Goal: Information Seeking & Learning: Learn about a topic

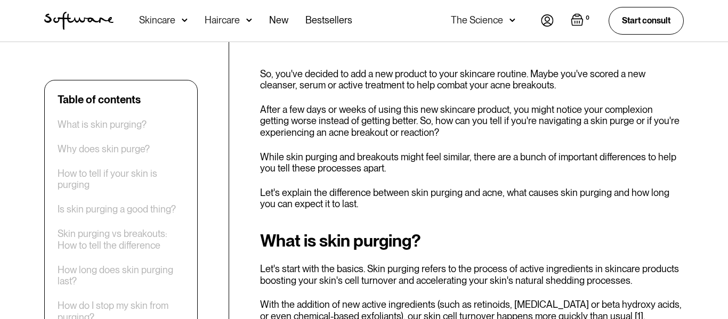
scroll to position [354, 0]
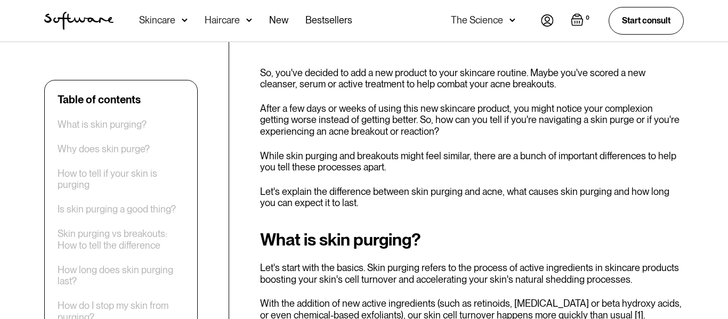
click at [375, 83] on p "So, you've decided to add a new product to your skincare routine. Maybe you've …" at bounding box center [471, 78] width 423 height 23
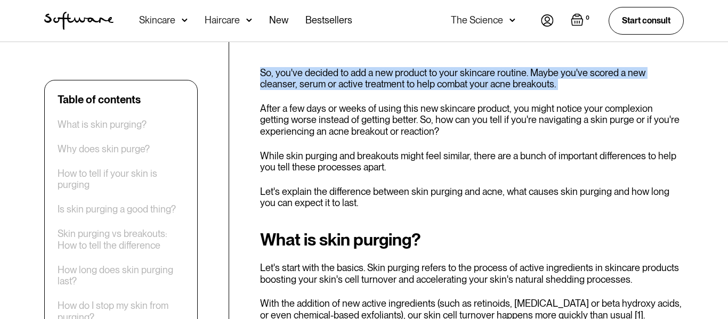
click at [394, 103] on p "After a few days or weeks of using this new skincare product, you might notice …" at bounding box center [471, 120] width 423 height 35
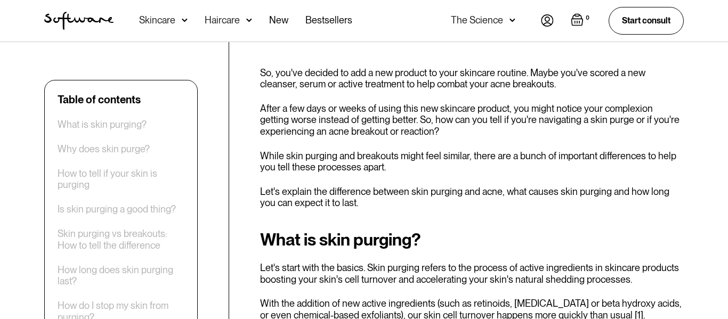
click at [394, 103] on p "After a few days or weeks of using this new skincare product, you might notice …" at bounding box center [471, 120] width 423 height 35
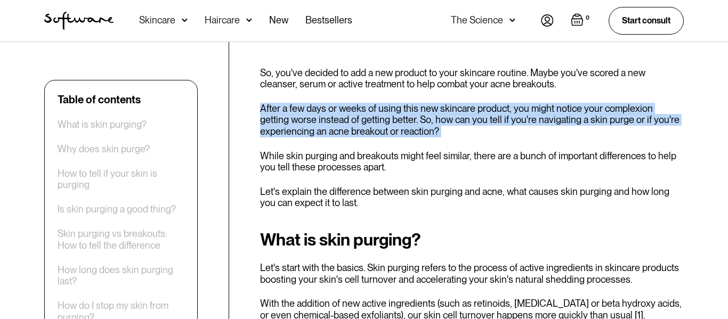
click at [494, 128] on p "After a few days or weeks of using this new skincare product, you might notice …" at bounding box center [471, 120] width 423 height 35
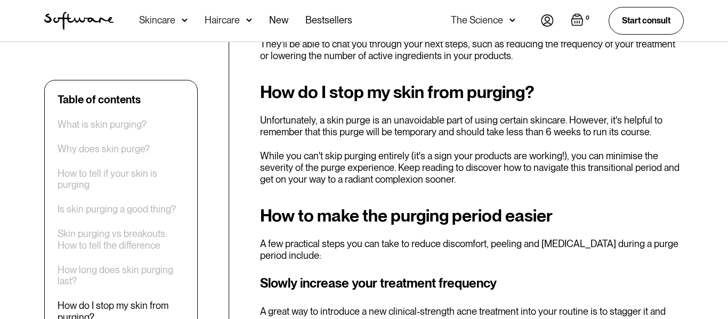
scroll to position [2820, 0]
click at [385, 114] on p "Unfortunately, a skin purge is an unavoidable part of using certain skincare. H…" at bounding box center [471, 125] width 423 height 23
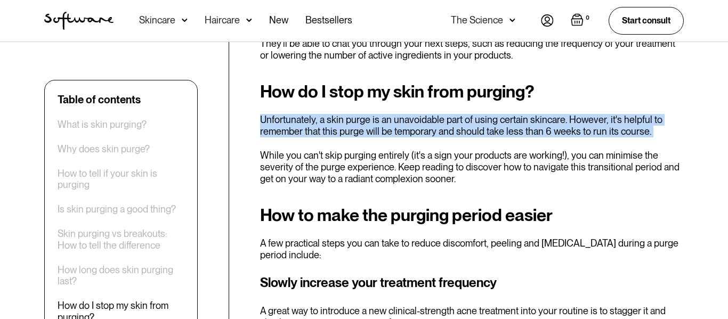
click at [390, 114] on p "Unfortunately, a skin purge is an unavoidable part of using certain skincare. H…" at bounding box center [471, 125] width 423 height 23
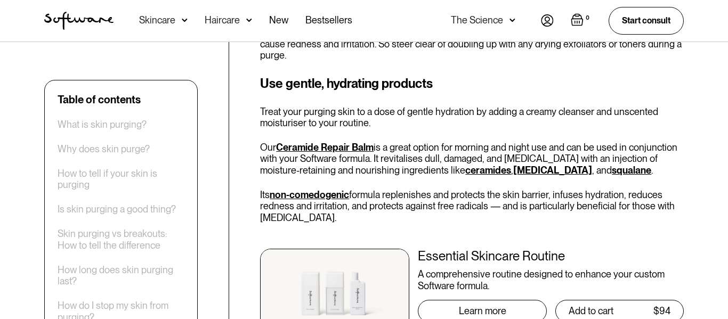
scroll to position [3415, 0]
